Goal: Task Accomplishment & Management: Use online tool/utility

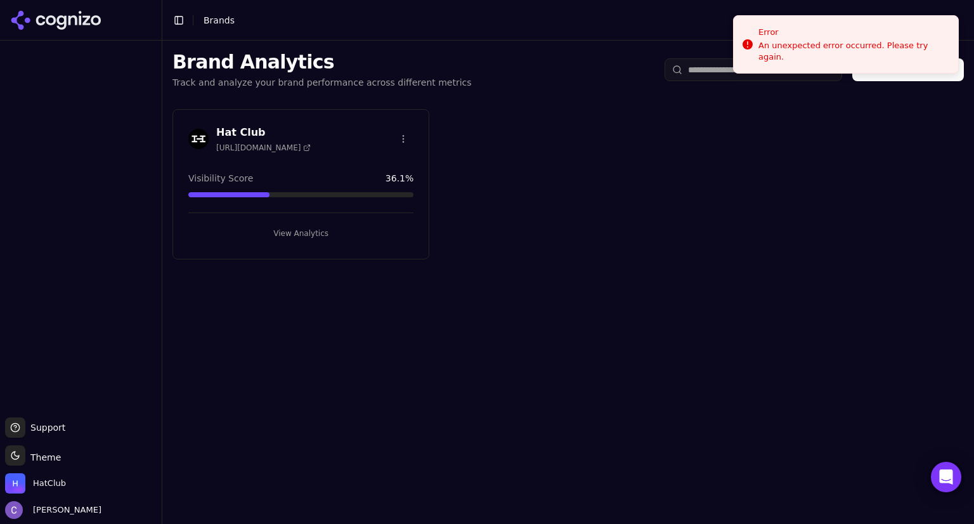
click at [320, 230] on button "View Analytics" at bounding box center [300, 233] width 225 height 20
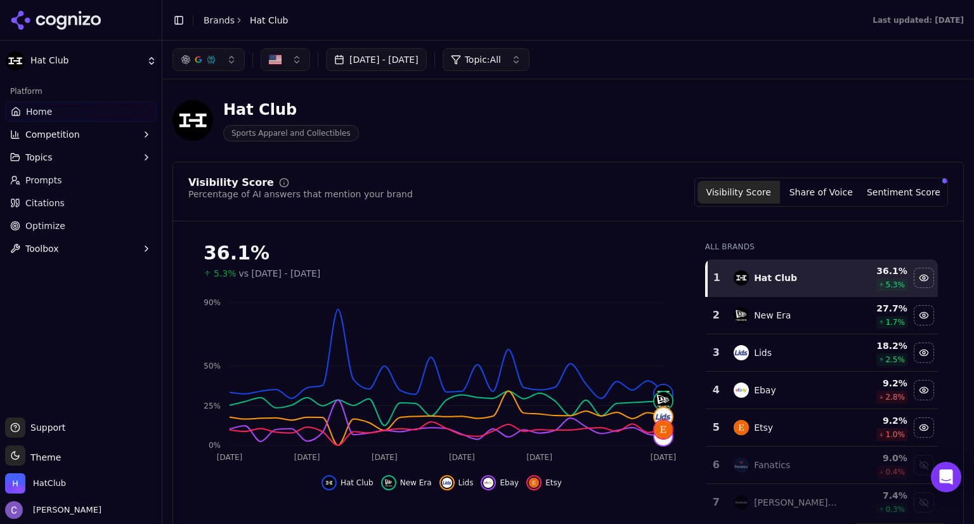
click at [74, 130] on span "Competition" at bounding box center [52, 134] width 55 height 13
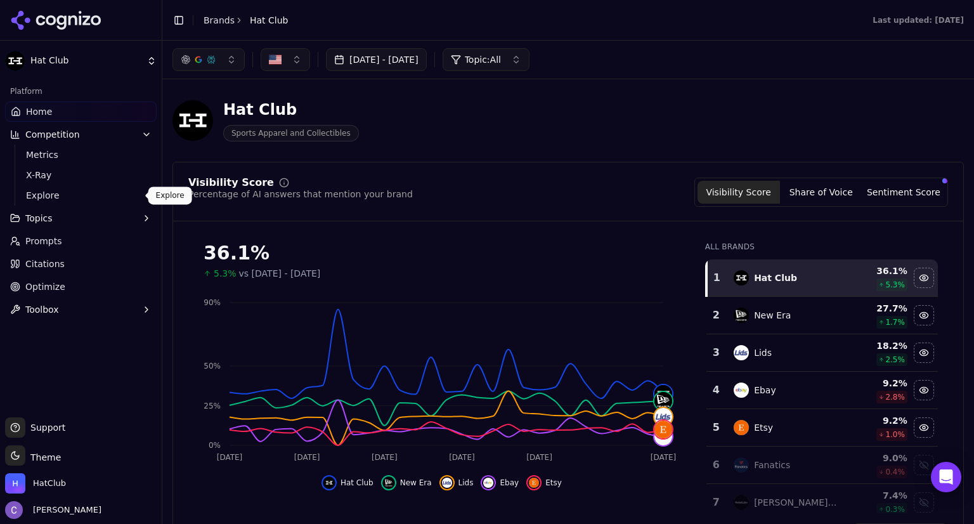
click at [73, 198] on span "Explore" at bounding box center [81, 195] width 110 height 13
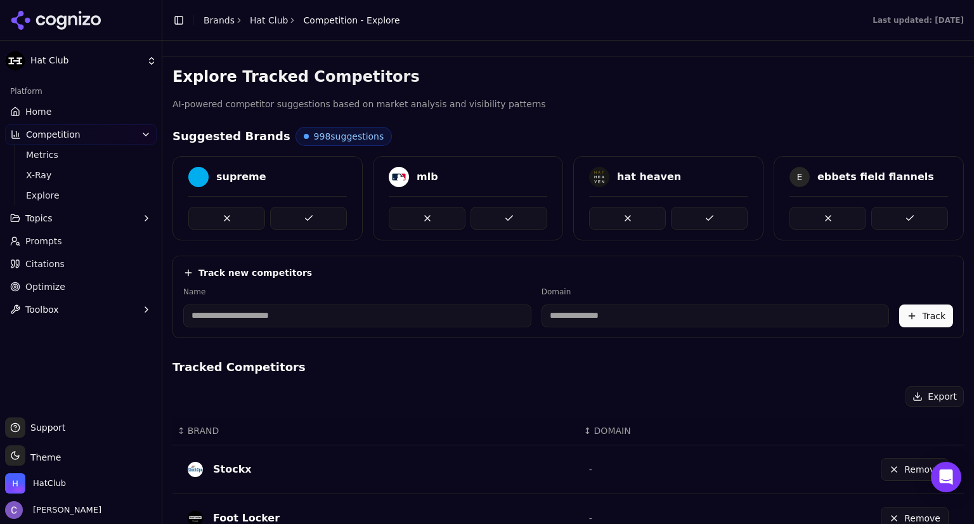
click at [391, 320] on input at bounding box center [357, 315] width 348 height 23
type input "*"
type input "**********"
click at [542, 312] on input at bounding box center [642, 315] width 299 height 23
type input "**********"
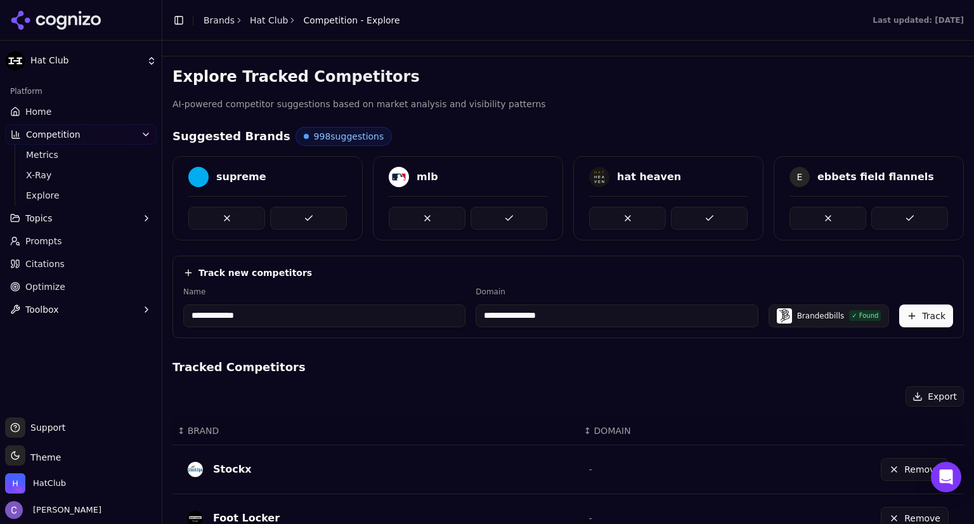
click at [926, 311] on button "Track" at bounding box center [926, 315] width 54 height 23
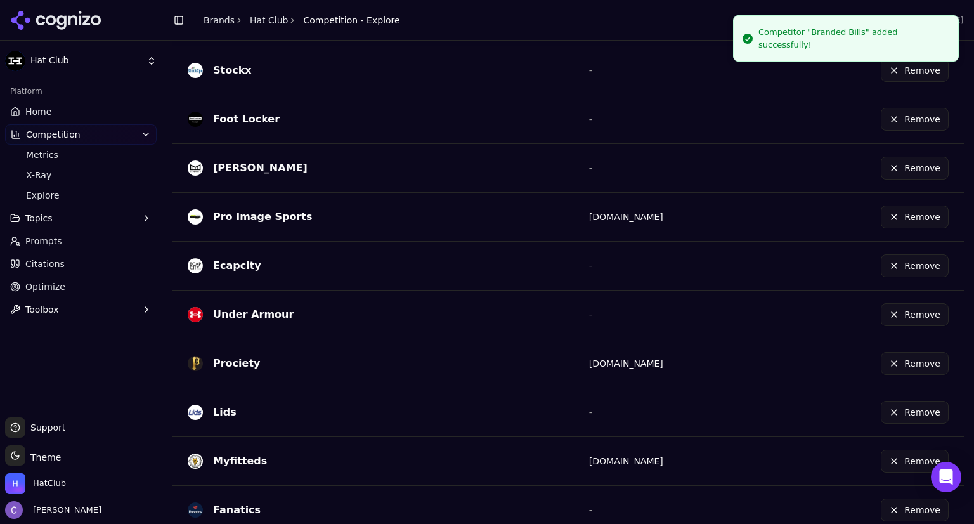
scroll to position [448, 0]
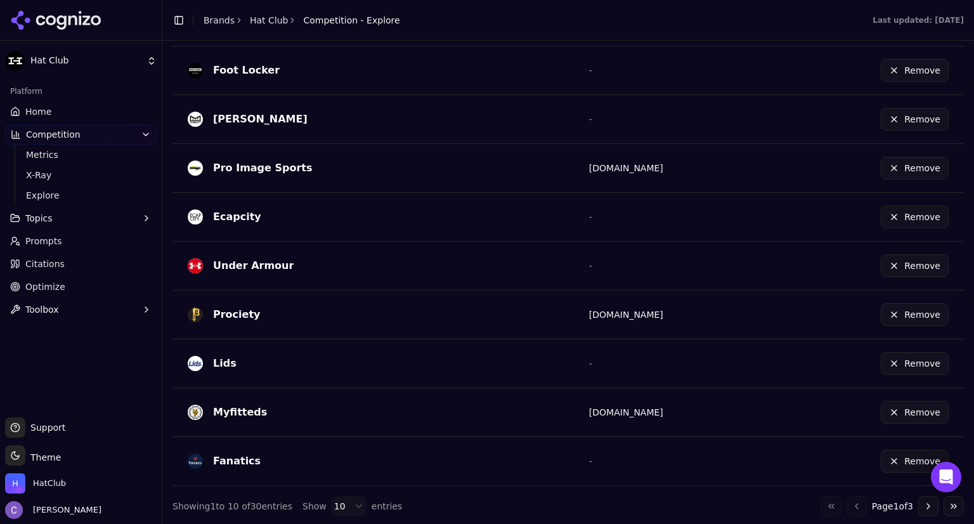
click at [918, 498] on button "Go to next page" at bounding box center [928, 506] width 20 height 20
click at [81, 155] on span "Metrics" at bounding box center [81, 154] width 110 height 13
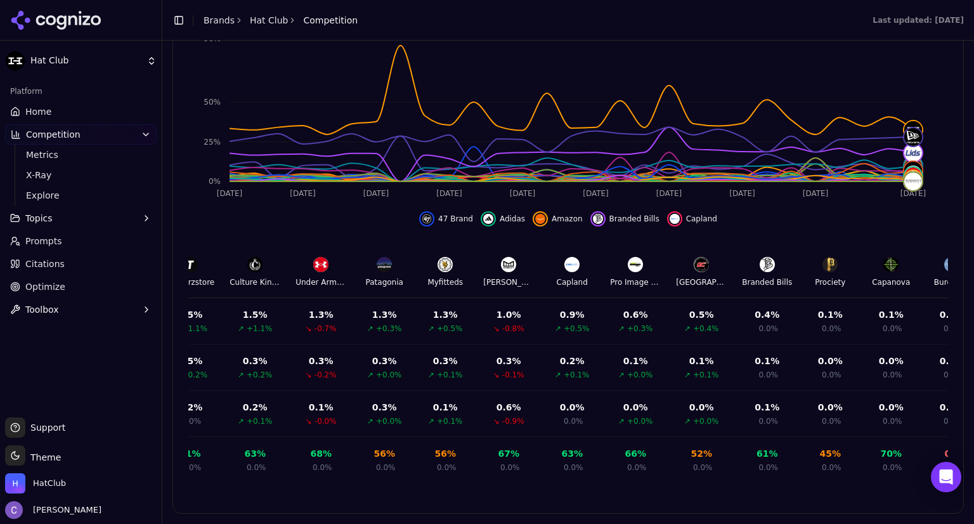
scroll to position [0, 1217]
